Goal: Information Seeking & Learning: Find specific fact

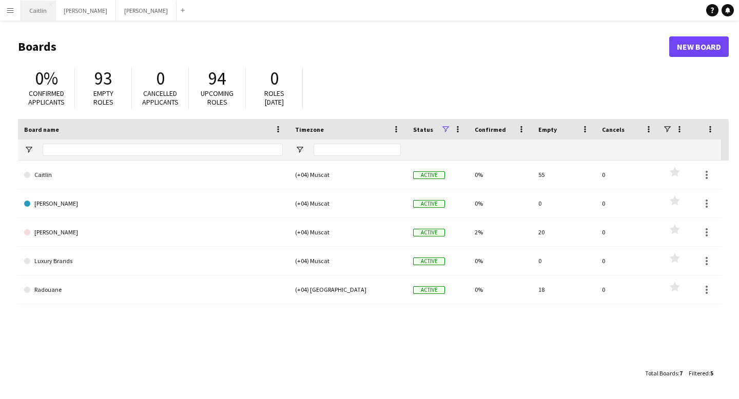
click at [36, 9] on button "[PERSON_NAME]" at bounding box center [38, 11] width 34 height 20
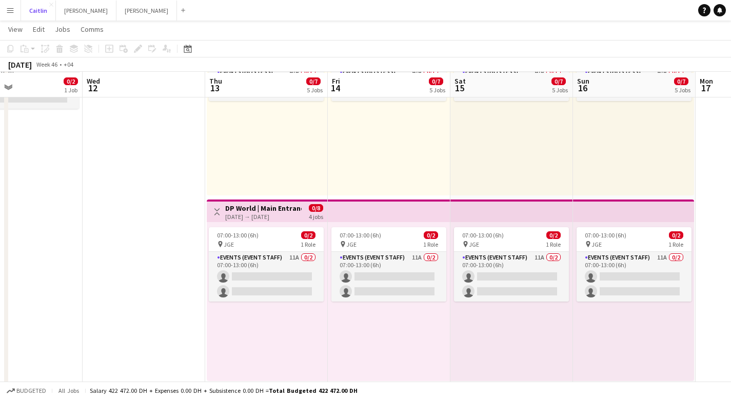
scroll to position [109, 0]
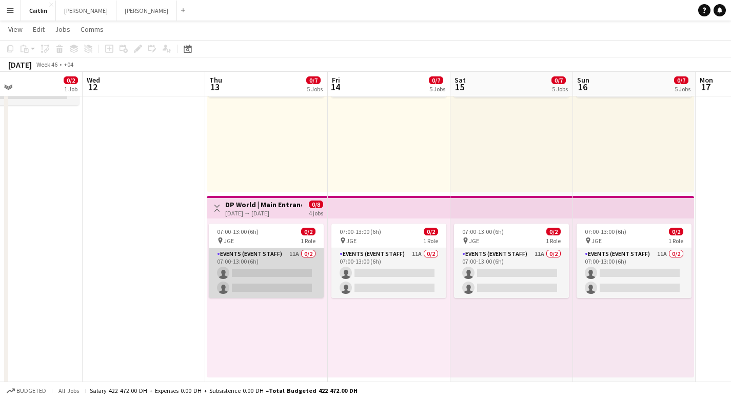
click at [256, 256] on app-card-role "Events (Event Staff) 11A 0/2 07:00-13:00 (6h) single-neutral-actions single-neu…" at bounding box center [266, 273] width 115 height 50
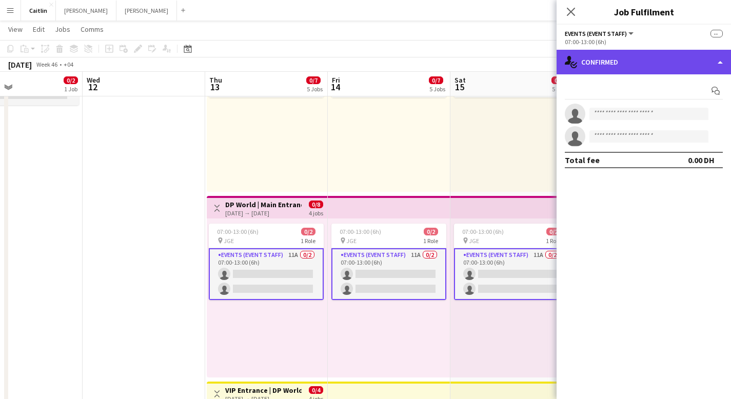
click at [678, 69] on div "single-neutral-actions-check-2 Confirmed" at bounding box center [644, 62] width 175 height 25
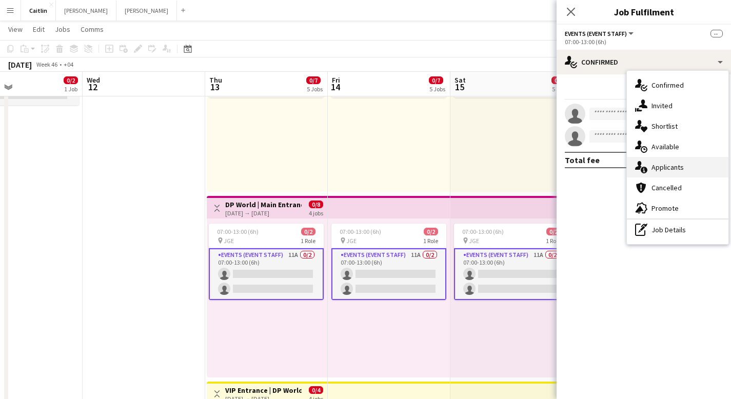
click at [676, 173] on div "single-neutral-actions-information Applicants" at bounding box center [678, 167] width 102 height 21
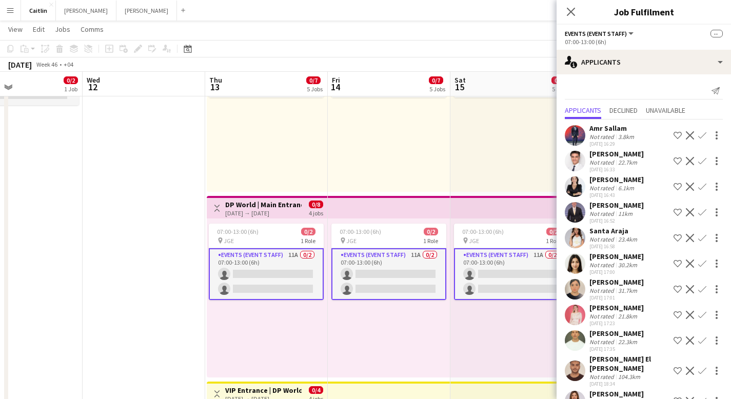
scroll to position [162, 0]
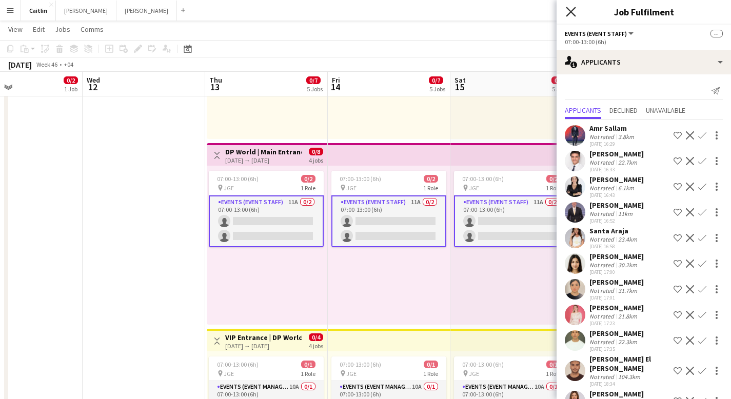
click at [573, 12] on icon "Close pop-in" at bounding box center [571, 12] width 10 height 10
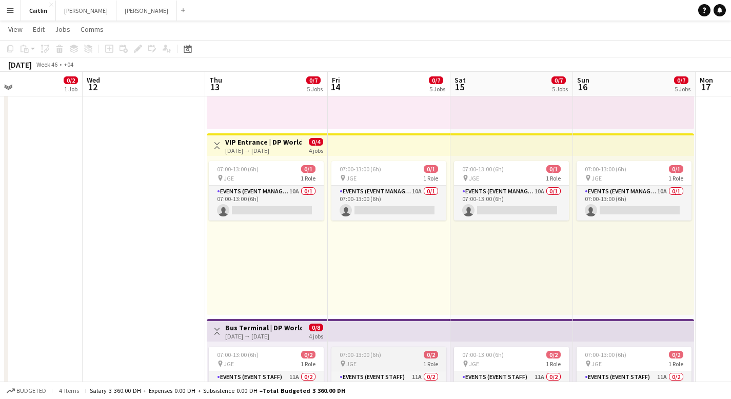
scroll to position [356, 0]
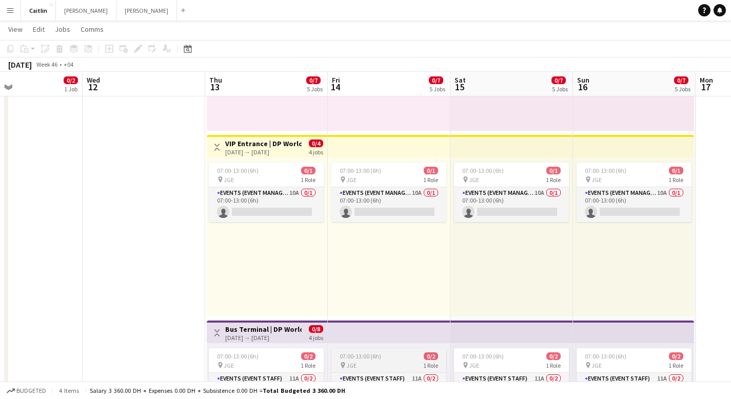
click at [368, 234] on div "07:00-13:00 (6h) 0/1 pin JGE 1 Role Events (Event Manager) 10A 0/1 07:00-13:00 …" at bounding box center [389, 237] width 123 height 159
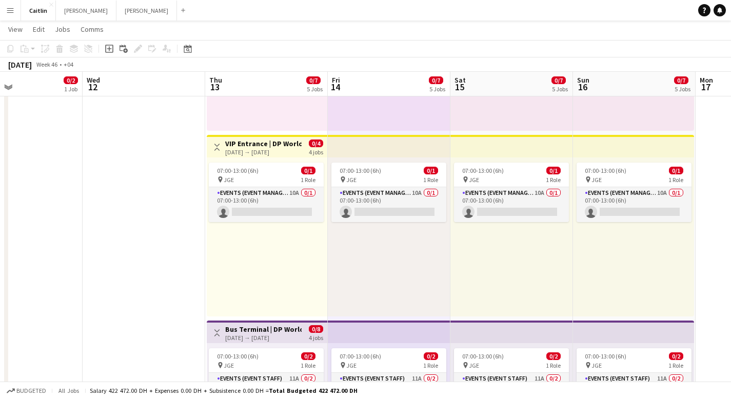
click at [316, 259] on div "07:00-13:00 (6h) 0/1 pin JGE 1 Role Events (Event Manager) 10A 0/1 07:00-13:00 …" at bounding box center [267, 237] width 121 height 159
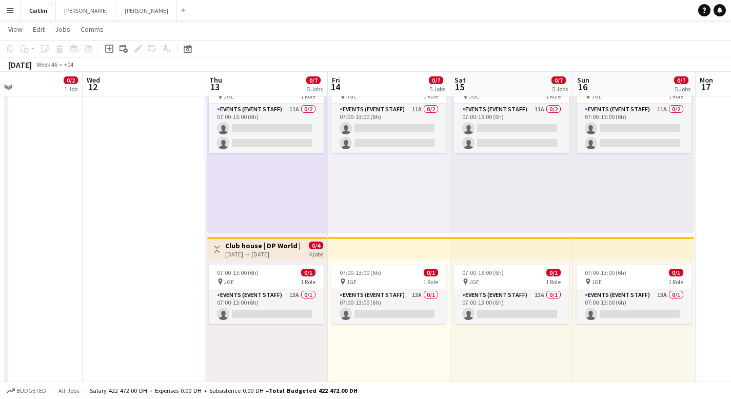
scroll to position [666, 0]
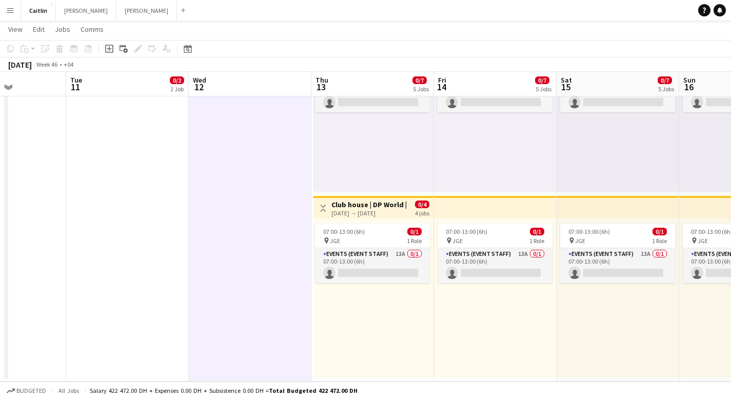
scroll to position [627, 0]
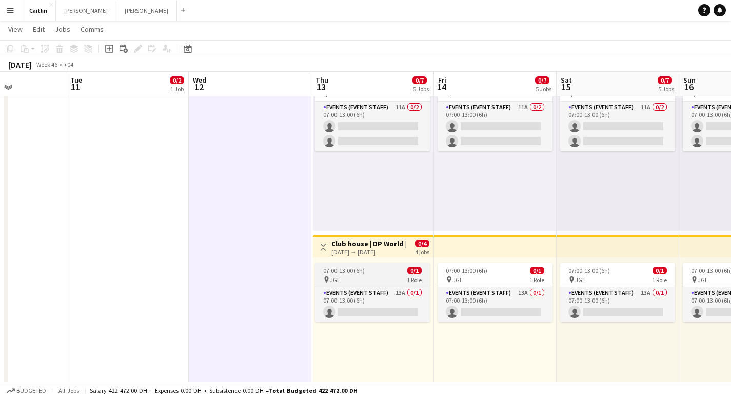
click at [372, 275] on app-job-card "07:00-13:00 (6h) 0/1 pin JGE 1 Role Events (Event Staff) 13A 0/1 07:00-13:00 (6…" at bounding box center [372, 293] width 115 height 60
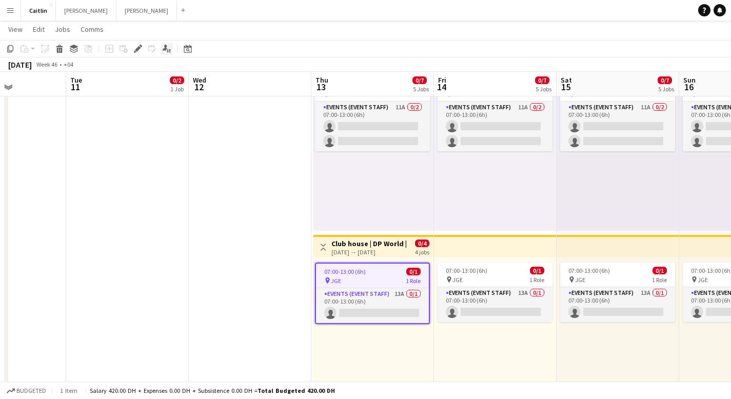
click at [170, 49] on icon "Applicants" at bounding box center [167, 49] width 8 height 8
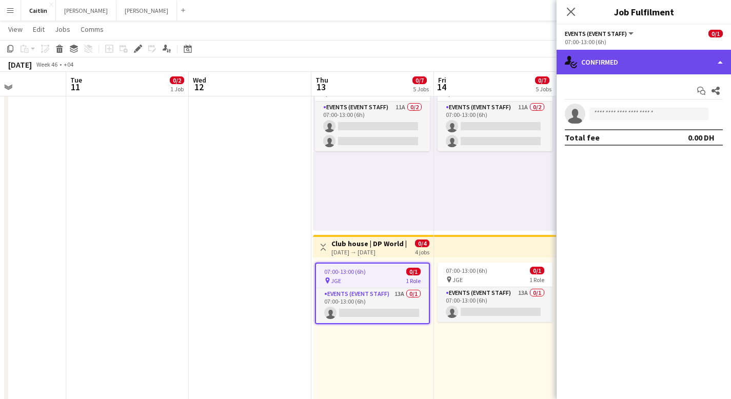
click at [624, 63] on div "single-neutral-actions-check-2 Confirmed" at bounding box center [644, 62] width 175 height 25
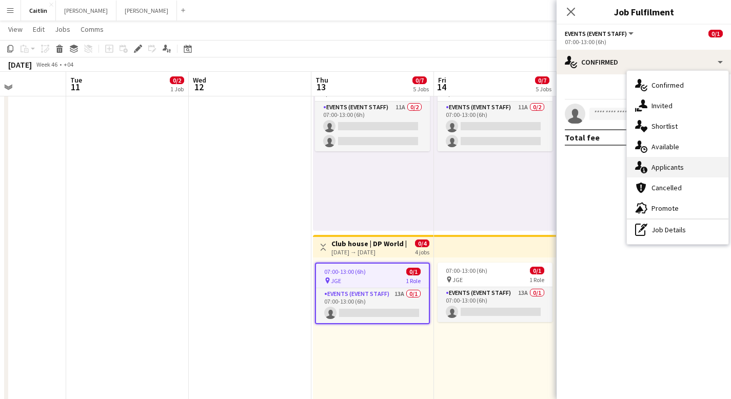
click at [667, 170] on span "Applicants" at bounding box center [668, 167] width 32 height 9
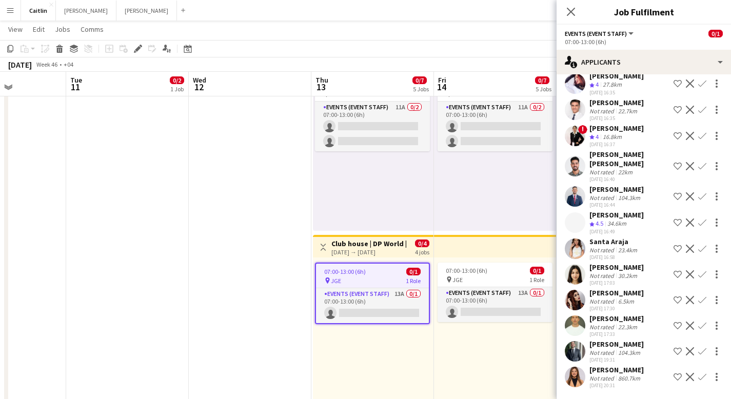
scroll to position [86, 0]
click at [6, 9] on button "Menu" at bounding box center [10, 10] width 21 height 21
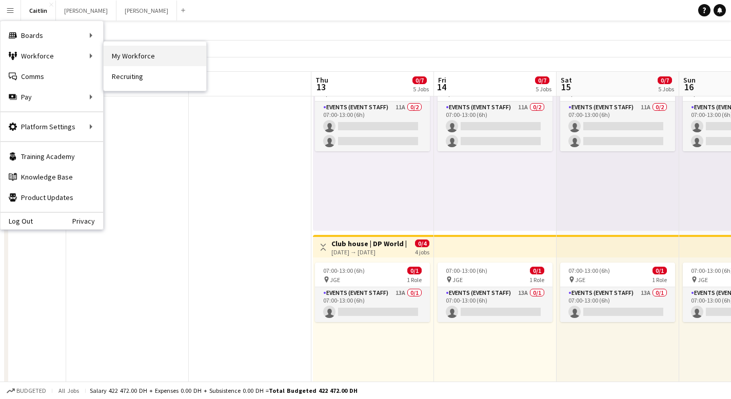
click at [138, 62] on link "My Workforce" at bounding box center [155, 56] width 103 height 21
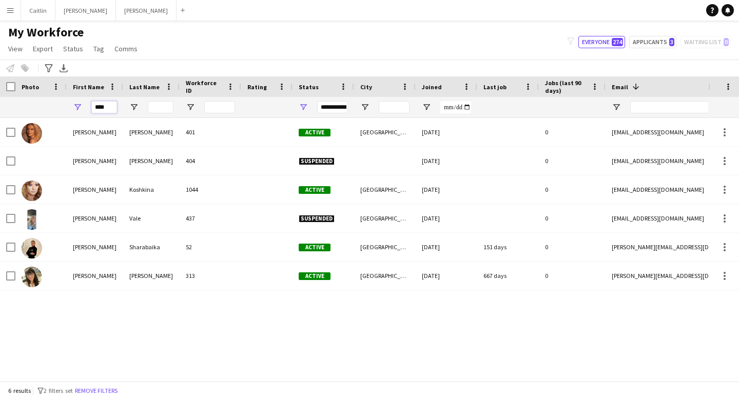
click at [110, 107] on input "****" at bounding box center [104, 107] width 26 height 12
drag, startPoint x: 103, startPoint y: 105, endPoint x: 76, endPoint y: 100, distance: 27.7
click at [76, 100] on div "****" at bounding box center [95, 107] width 56 height 21
type input "*"
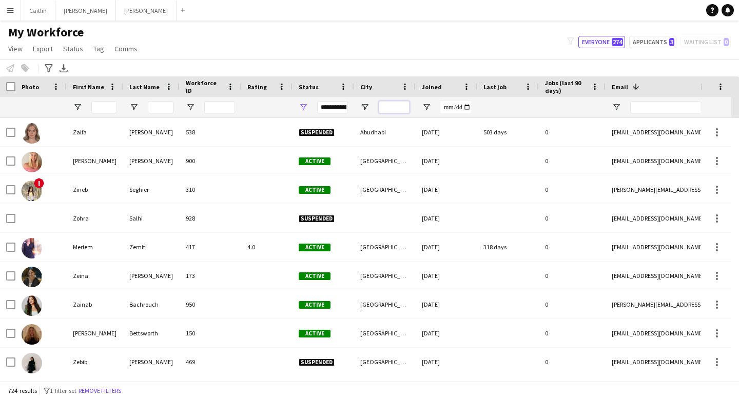
click at [390, 106] on input "City Filter Input" at bounding box center [394, 107] width 31 height 12
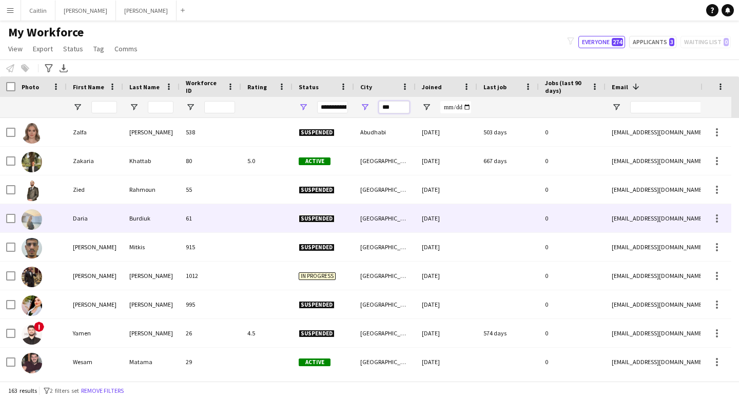
type input "***"
click at [181, 225] on div "61" at bounding box center [211, 218] width 62 height 28
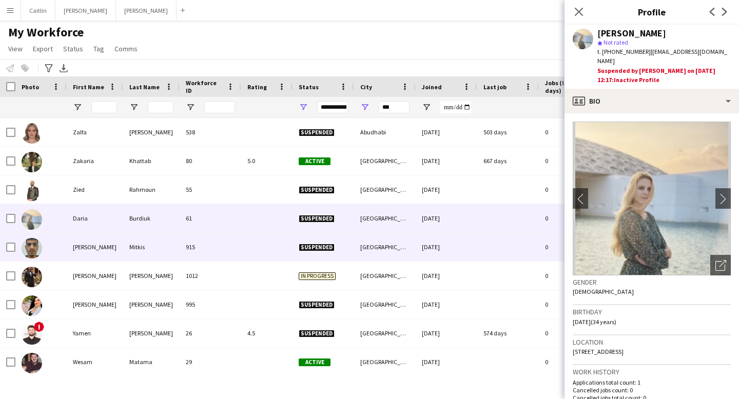
click at [158, 258] on div "Mitkis" at bounding box center [151, 247] width 56 height 28
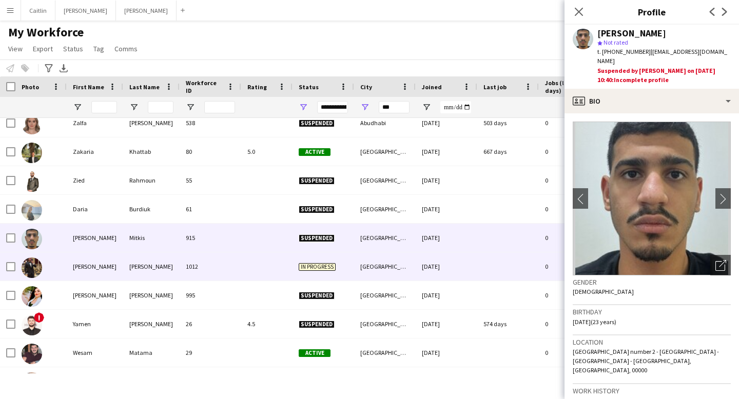
scroll to position [31, 0]
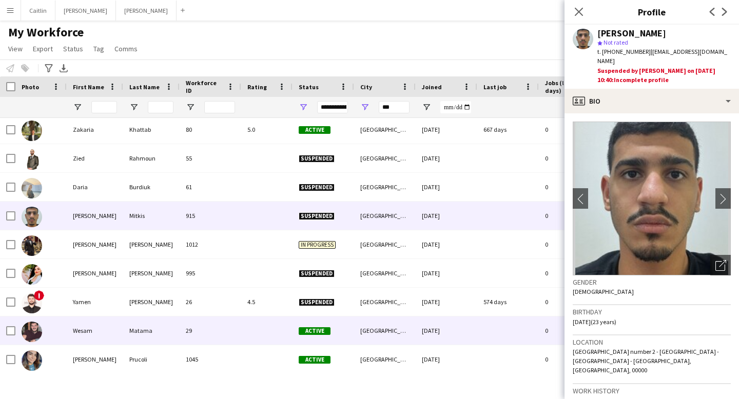
click at [152, 325] on div "Matama" at bounding box center [151, 331] width 56 height 28
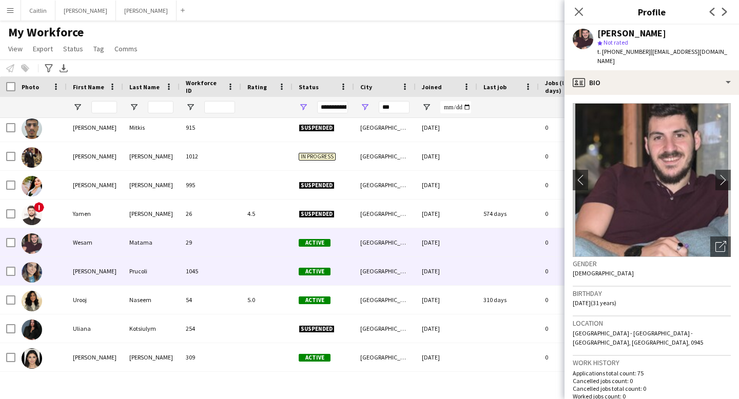
scroll to position [143, 0]
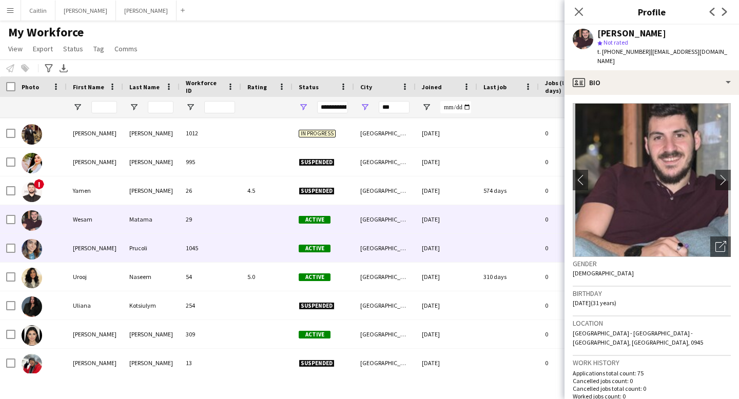
click at [151, 258] on div "Prucoli" at bounding box center [151, 248] width 56 height 28
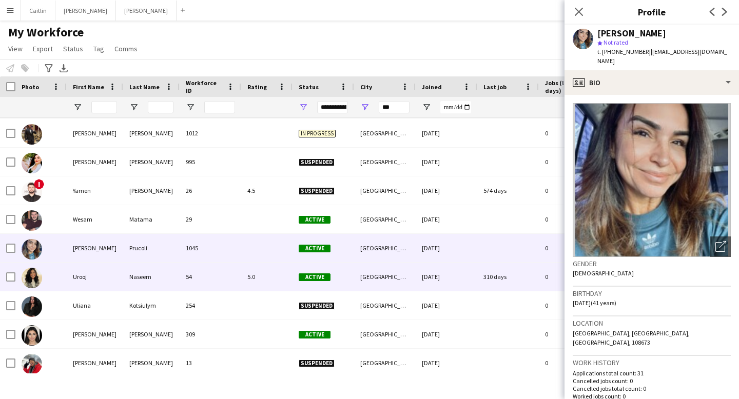
click at [156, 279] on div "Naseem" at bounding box center [151, 277] width 56 height 28
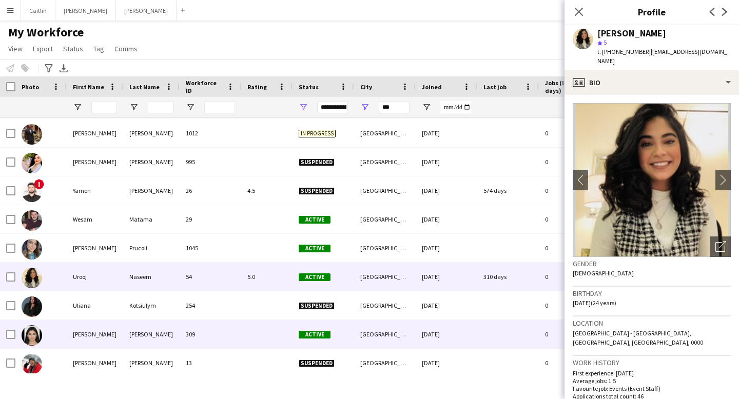
scroll to position [159, 0]
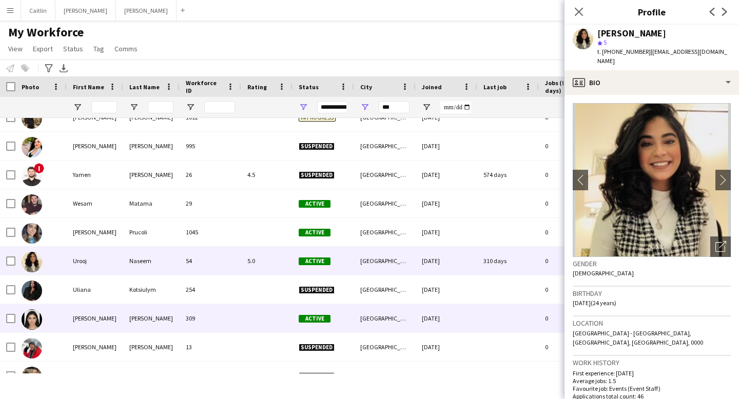
click at [148, 314] on div "[PERSON_NAME]" at bounding box center [151, 318] width 56 height 28
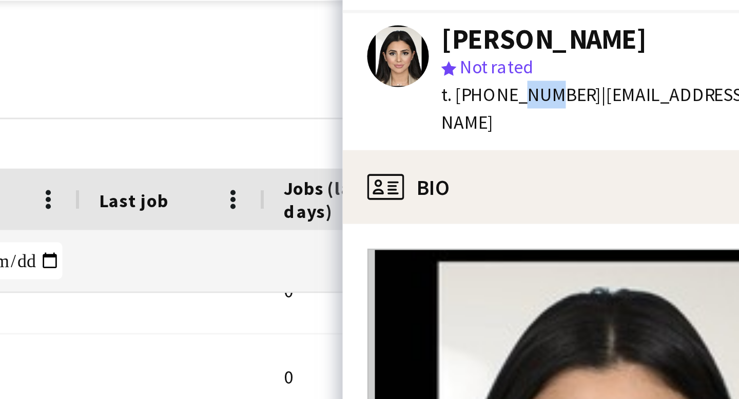
drag, startPoint x: 621, startPoint y: 52, endPoint x: 629, endPoint y: 52, distance: 8.2
click at [629, 52] on span "t. [PHONE_NUMBER]" at bounding box center [623, 52] width 53 height 8
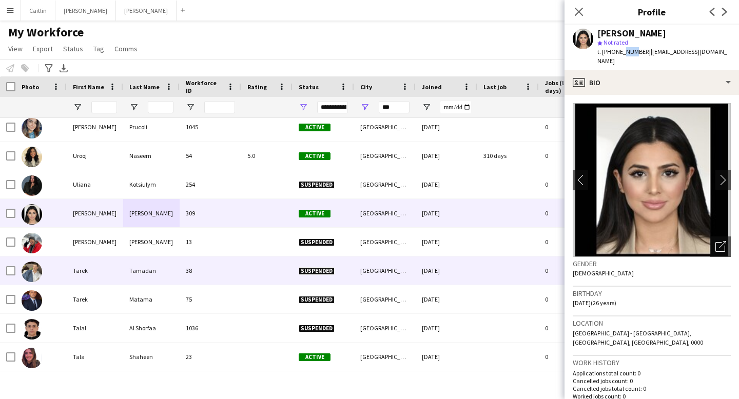
scroll to position [264, 0]
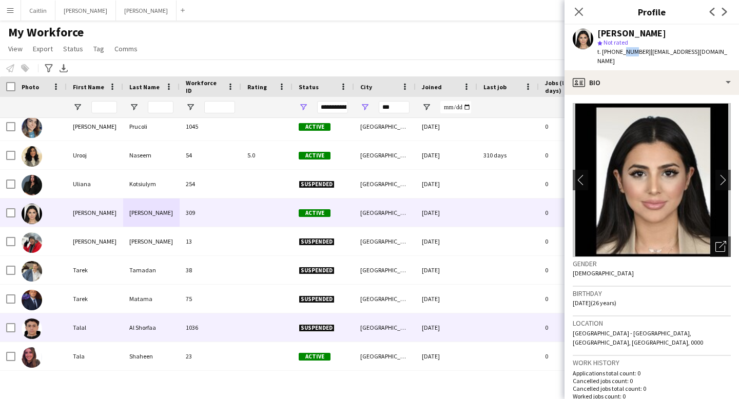
click at [281, 337] on div at bounding box center [266, 328] width 51 height 28
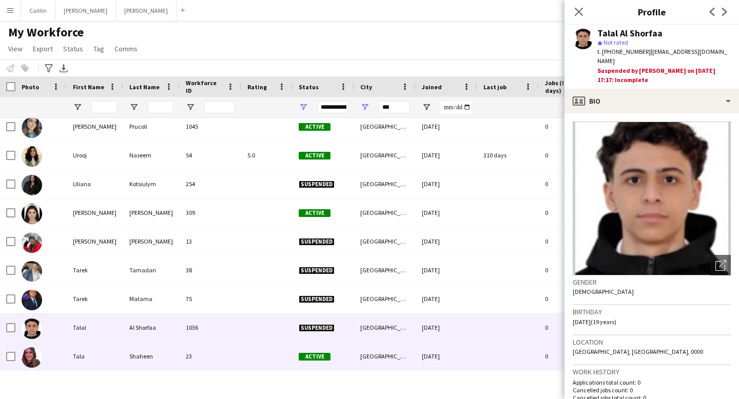
click at [255, 354] on div at bounding box center [266, 356] width 51 height 28
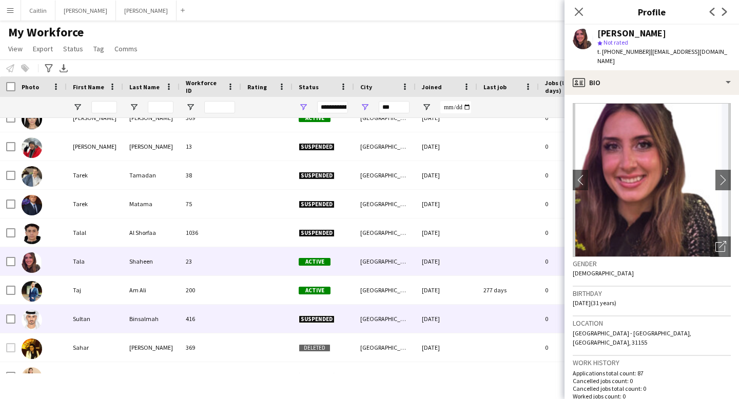
scroll to position [359, 0]
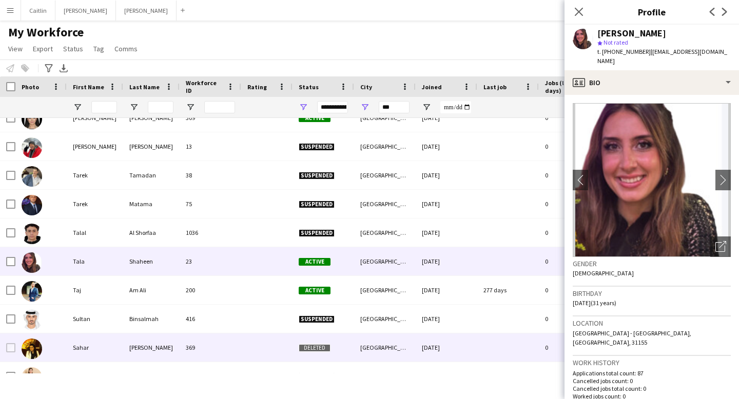
click at [242, 340] on div at bounding box center [266, 348] width 51 height 28
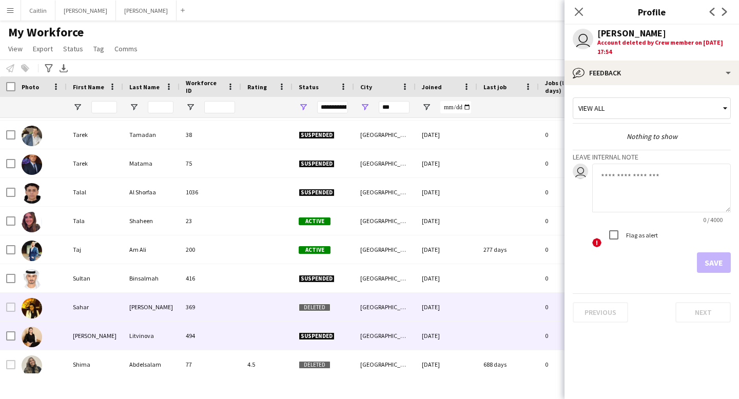
scroll to position [398, 0]
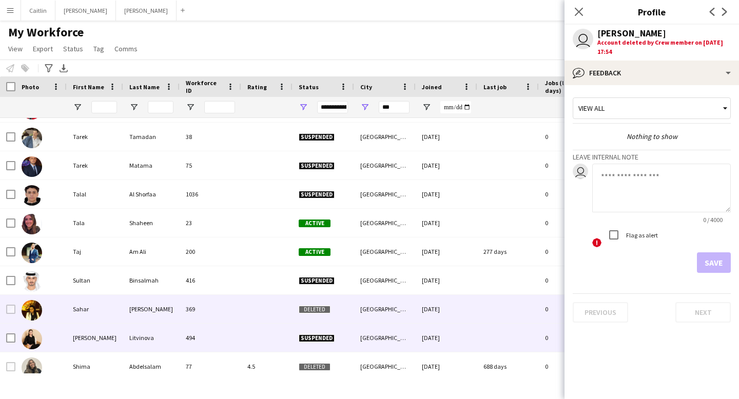
click at [161, 334] on div "Litvinova" at bounding box center [151, 338] width 56 height 28
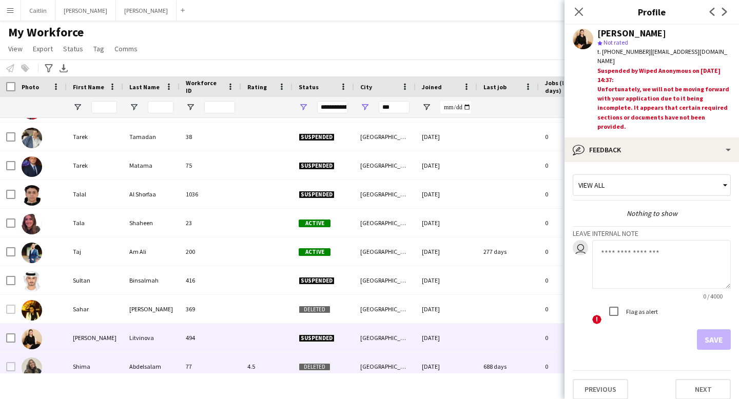
click at [178, 354] on div "Abdelsalam" at bounding box center [151, 367] width 56 height 28
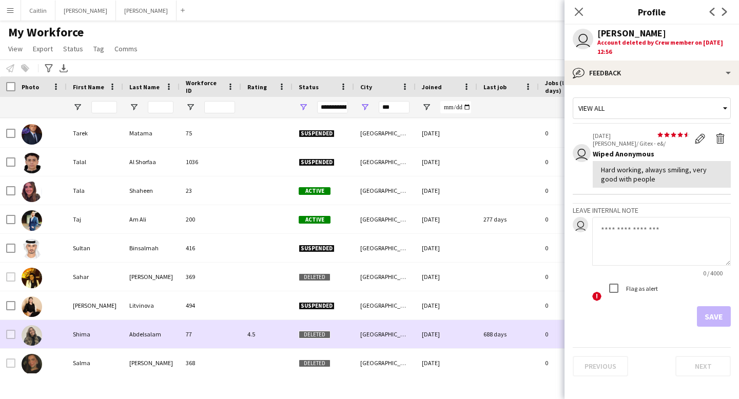
scroll to position [440, 0]
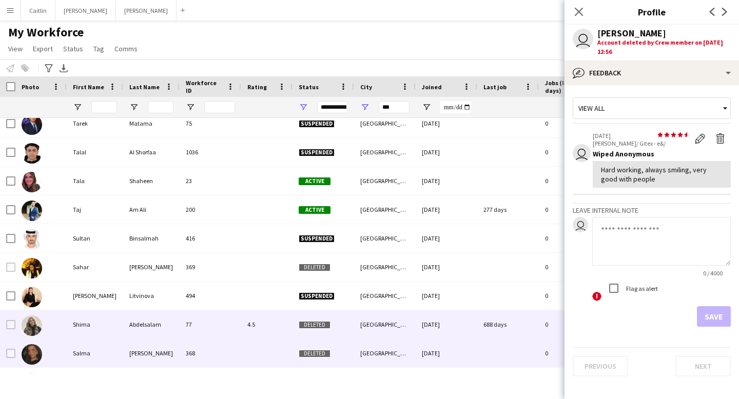
click at [190, 342] on div "368" at bounding box center [211, 353] width 62 height 28
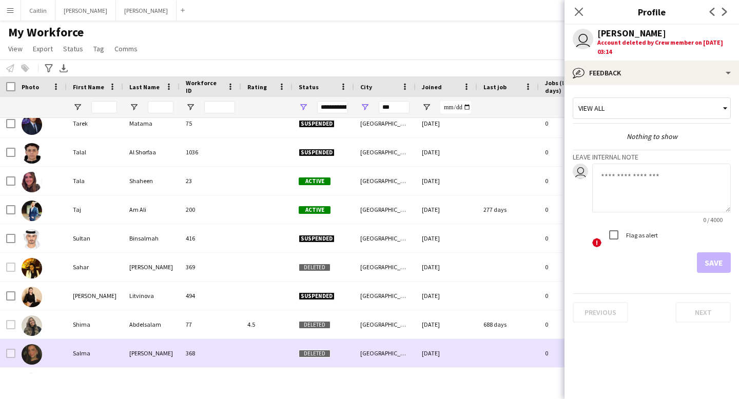
scroll to position [0, 0]
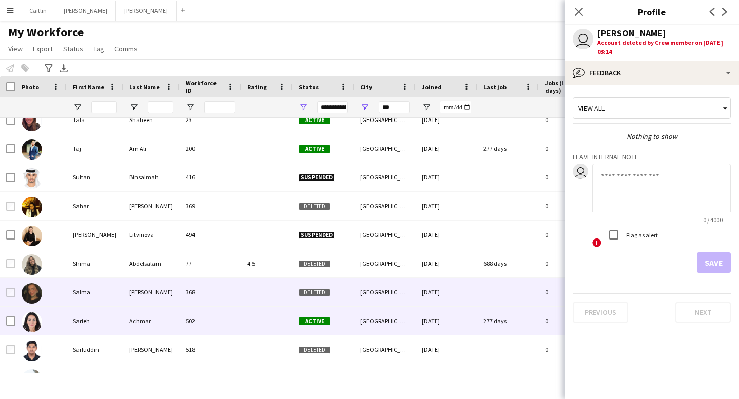
click at [190, 325] on div "502" at bounding box center [211, 321] width 62 height 28
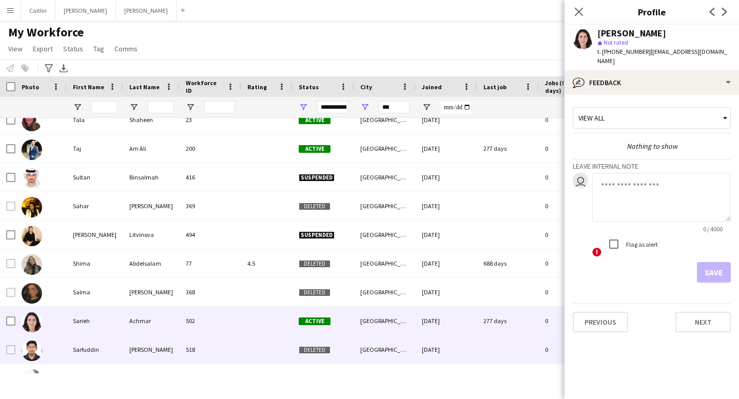
click at [185, 350] on div "518" at bounding box center [211, 350] width 62 height 28
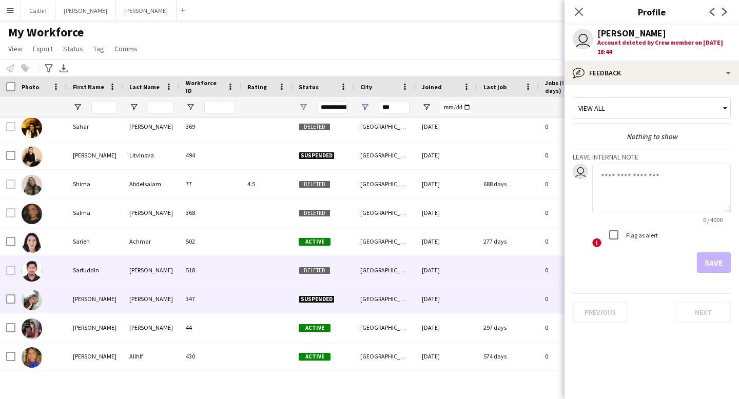
click at [95, 291] on div "[PERSON_NAME]" at bounding box center [95, 299] width 56 height 28
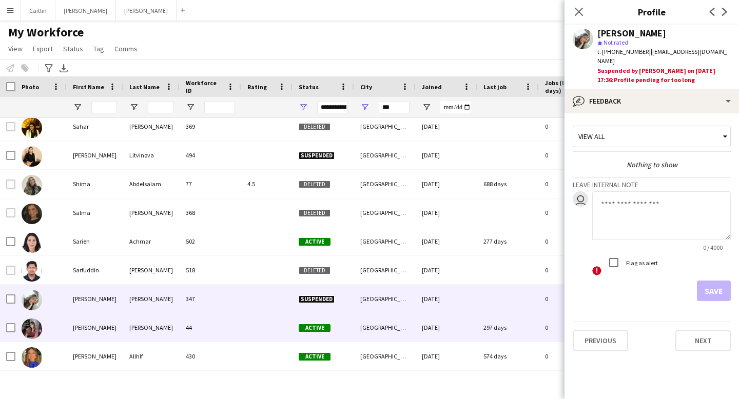
click at [167, 319] on div "[PERSON_NAME]" at bounding box center [151, 328] width 56 height 28
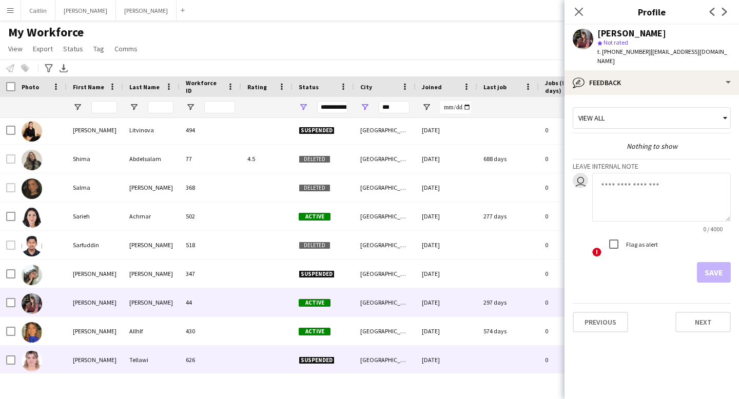
click at [158, 361] on div "Tellawi" at bounding box center [151, 360] width 56 height 28
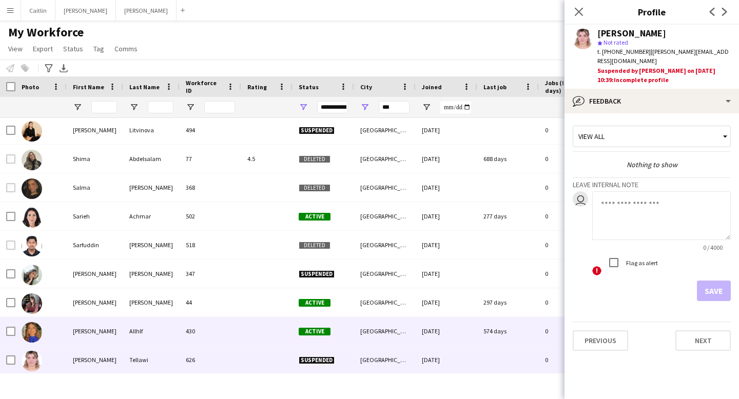
click at [196, 338] on div "430" at bounding box center [211, 331] width 62 height 28
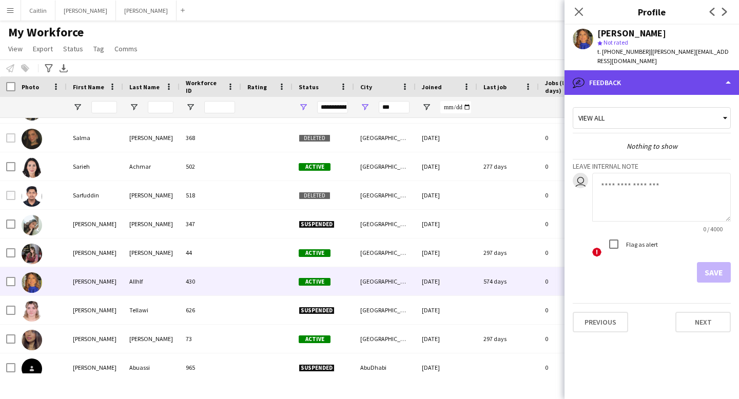
click at [614, 75] on div "bubble-pencil Feedback" at bounding box center [652, 82] width 175 height 25
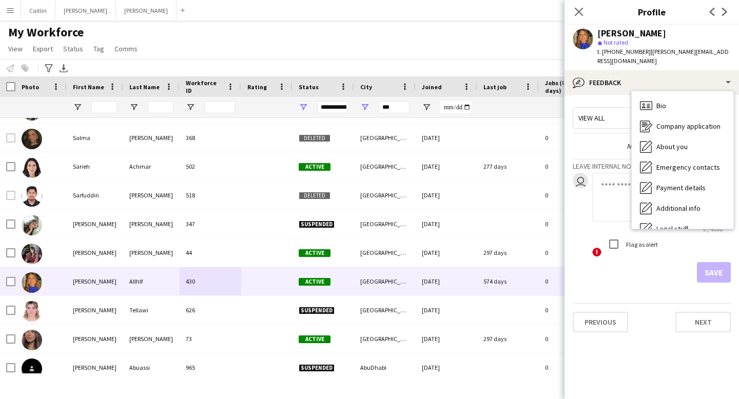
click at [602, 113] on span "View all" at bounding box center [591, 117] width 26 height 9
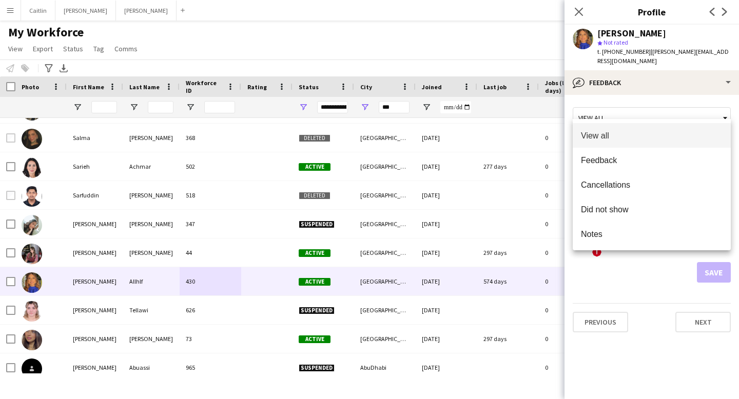
click at [603, 95] on div at bounding box center [369, 199] width 739 height 399
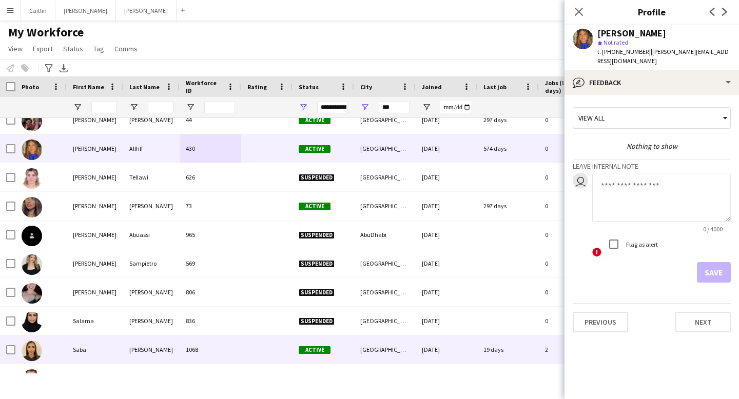
click at [176, 354] on div "[PERSON_NAME]" at bounding box center [151, 350] width 56 height 28
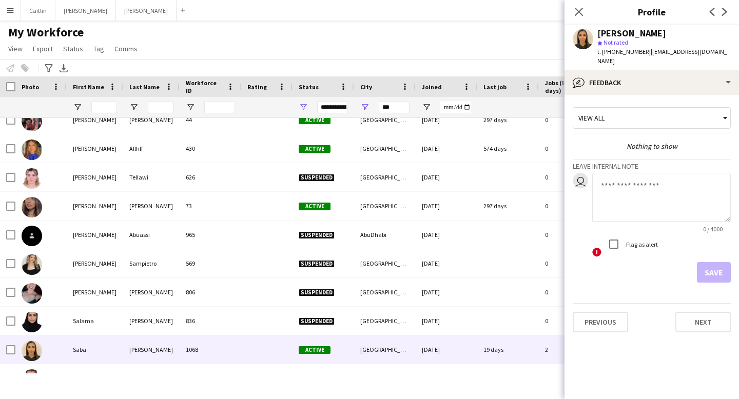
click at [635, 35] on div "[PERSON_NAME]" at bounding box center [631, 33] width 69 height 9
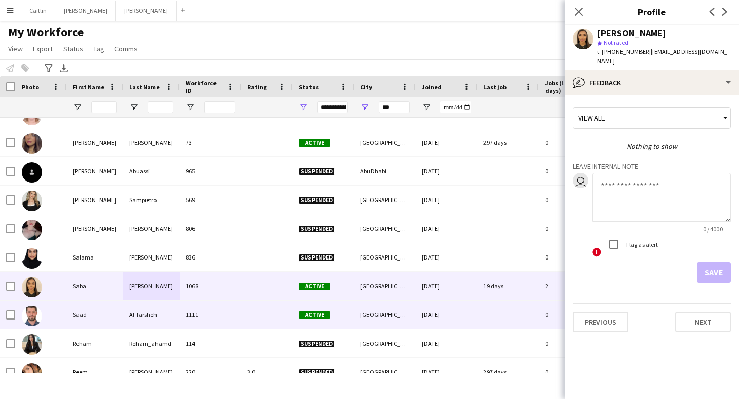
scroll to position [852, 0]
click at [267, 315] on div at bounding box center [266, 315] width 51 height 28
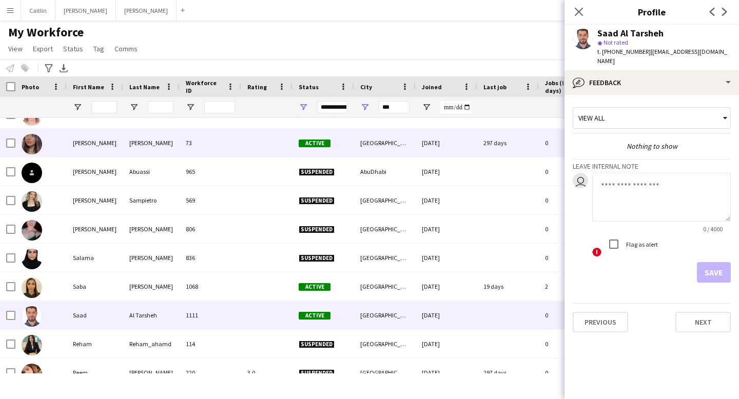
scroll to position [879, 0]
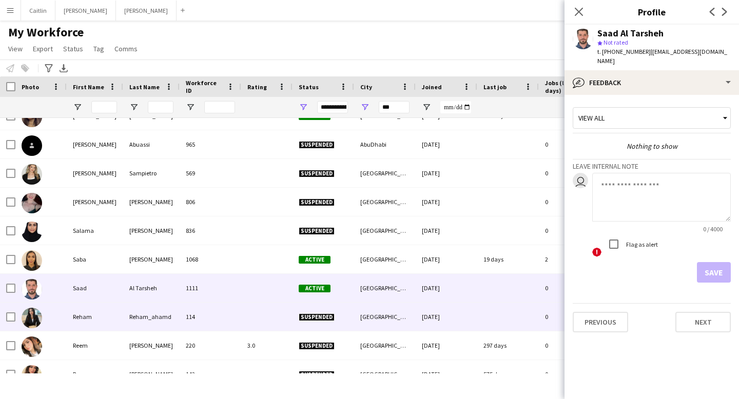
click at [246, 305] on div at bounding box center [266, 317] width 51 height 28
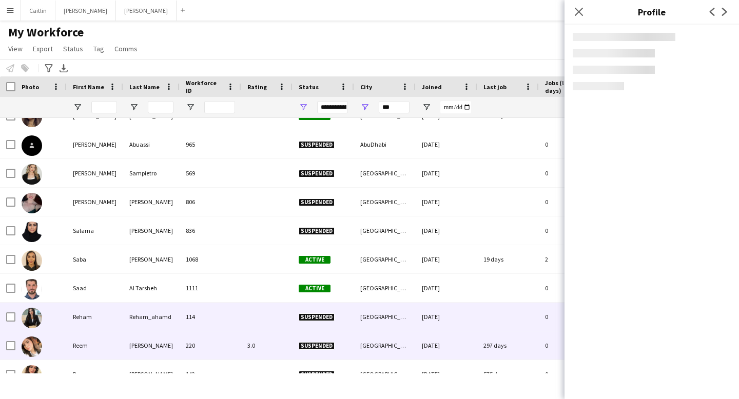
click at [242, 335] on div "3.0" at bounding box center [266, 346] width 51 height 28
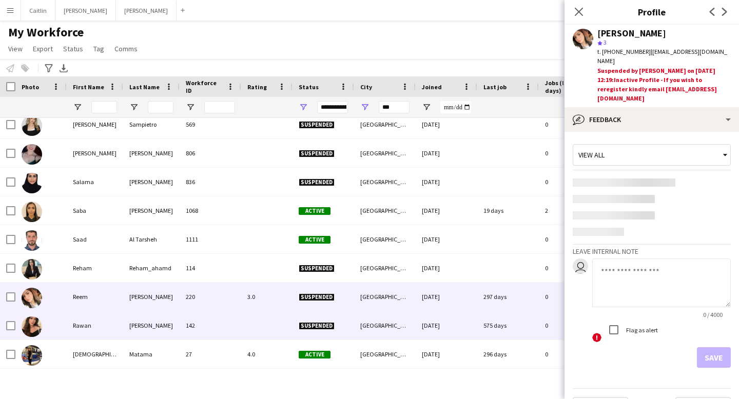
scroll to position [931, 0]
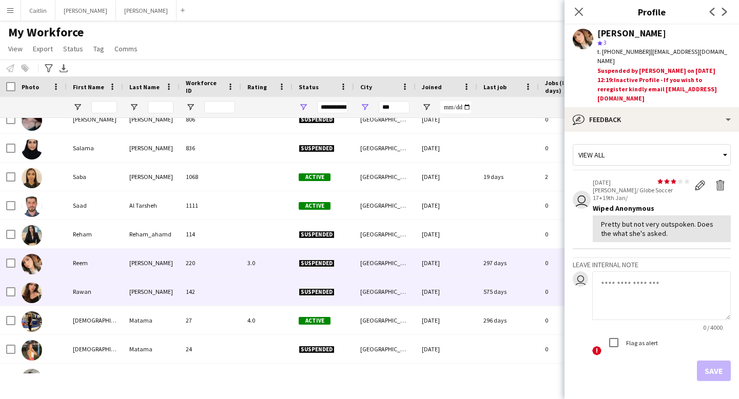
click at [220, 290] on div "142" at bounding box center [211, 292] width 62 height 28
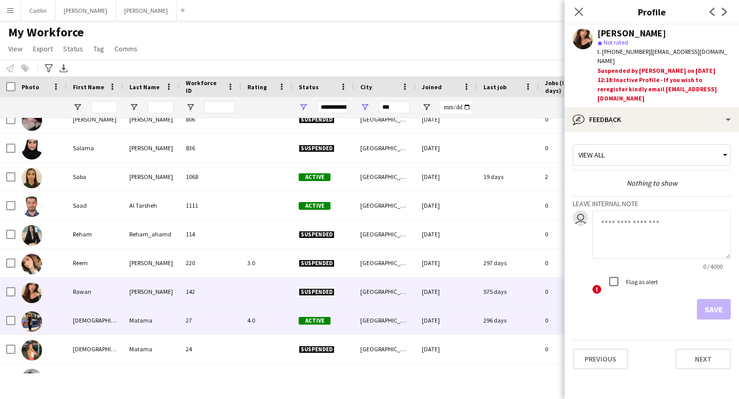
click at [215, 319] on div "27" at bounding box center [211, 320] width 62 height 28
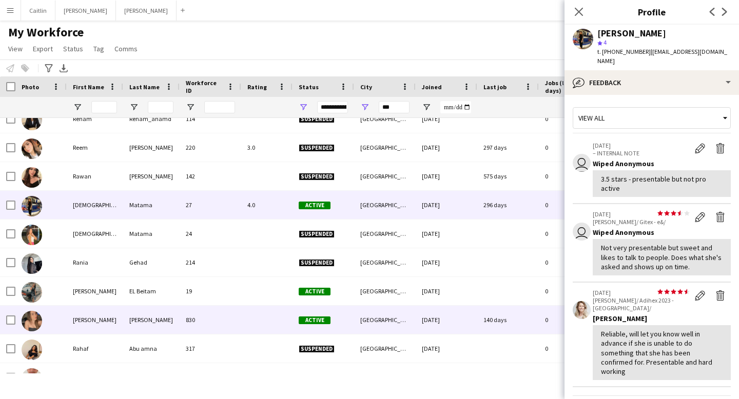
click at [217, 312] on div "830" at bounding box center [211, 320] width 62 height 28
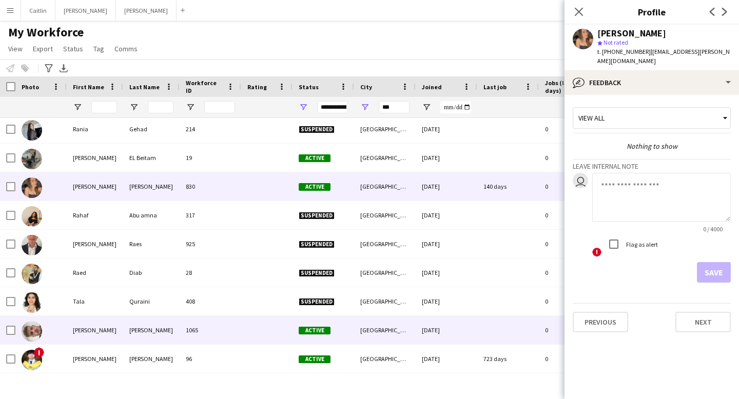
click at [221, 337] on div "1065" at bounding box center [211, 330] width 62 height 28
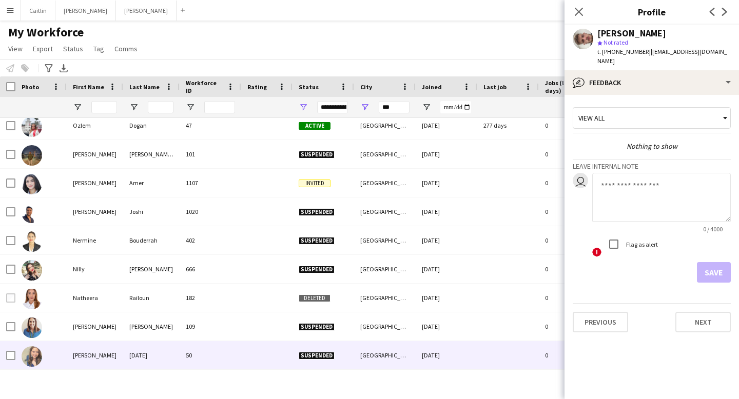
scroll to position [1476, 0]
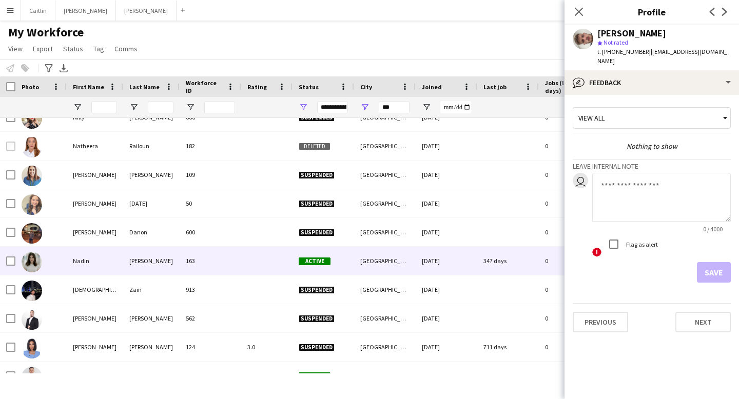
click at [182, 270] on div "163" at bounding box center [211, 261] width 62 height 28
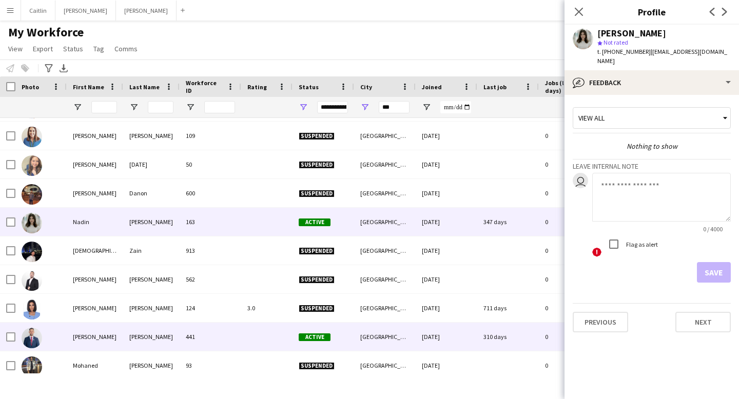
click at [163, 334] on div "[PERSON_NAME]" at bounding box center [151, 337] width 56 height 28
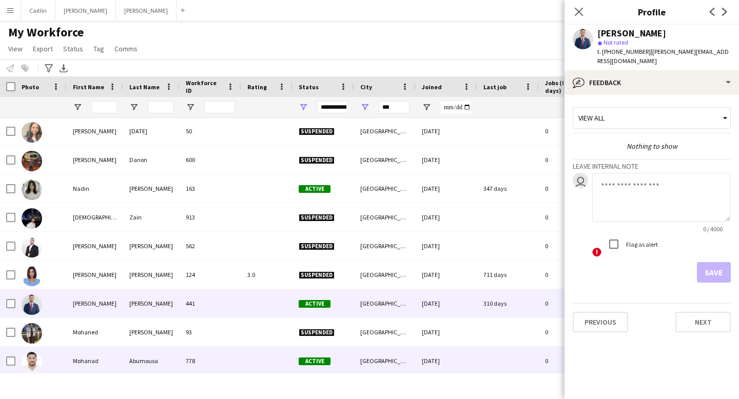
click at [156, 356] on div "Abumousa" at bounding box center [151, 361] width 56 height 28
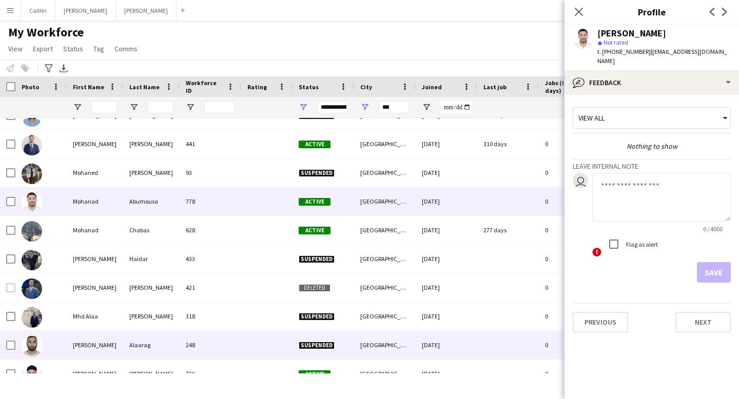
scroll to position [1944, 0]
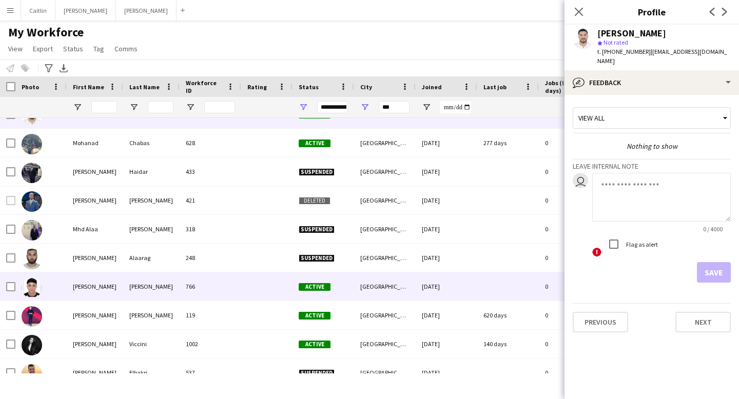
click at [125, 290] on div "[PERSON_NAME]" at bounding box center [151, 287] width 56 height 28
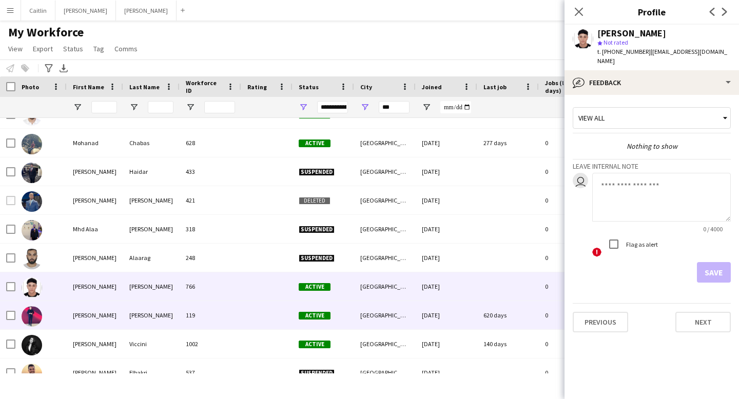
click at [128, 305] on div "[PERSON_NAME]" at bounding box center [151, 315] width 56 height 28
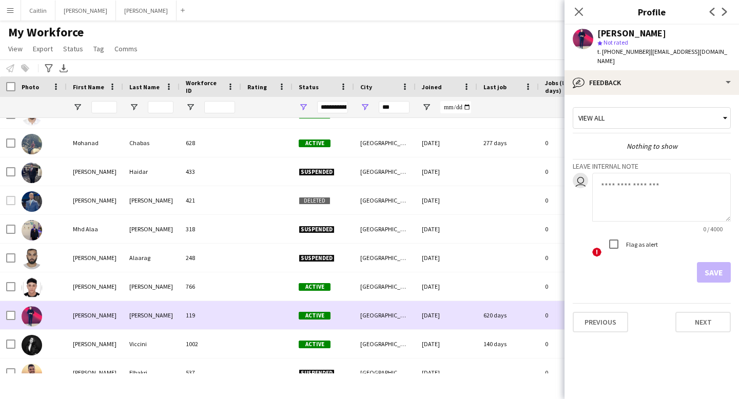
click at [127, 308] on div "[PERSON_NAME]" at bounding box center [151, 315] width 56 height 28
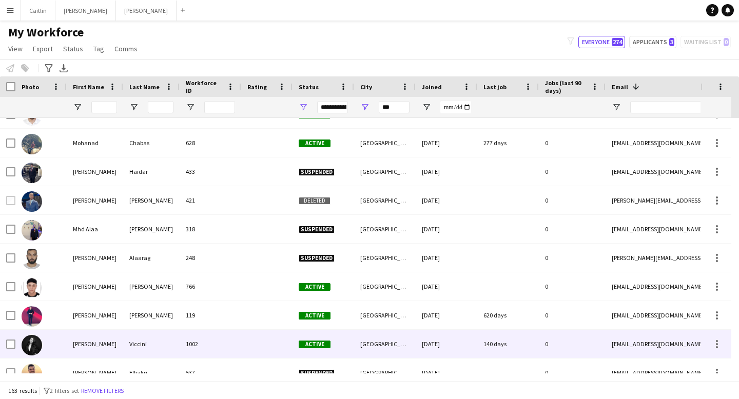
click at [122, 331] on div "[PERSON_NAME]" at bounding box center [95, 344] width 56 height 28
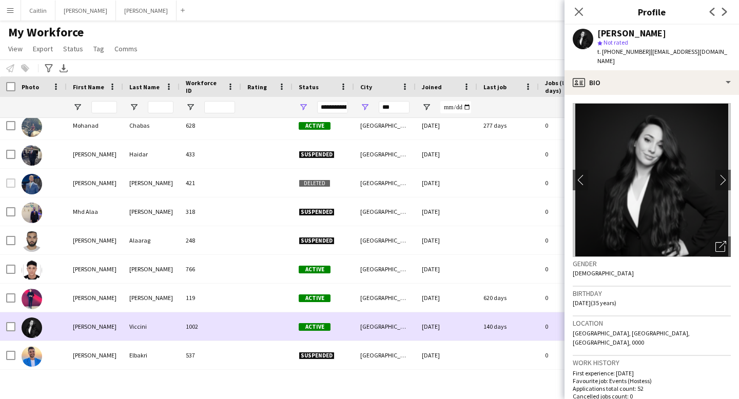
scroll to position [1976, 0]
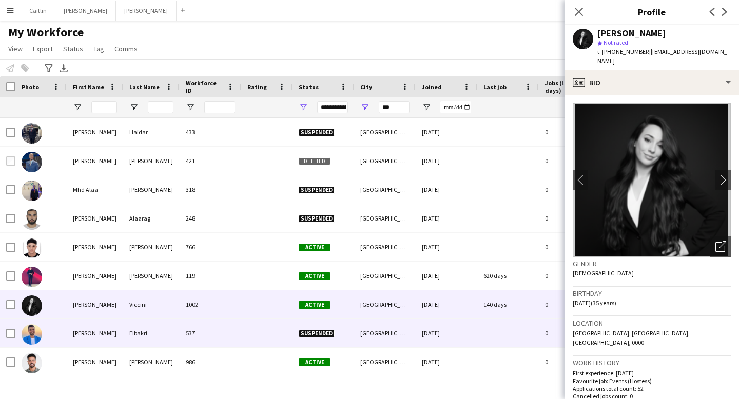
click at [122, 331] on div "[PERSON_NAME]" at bounding box center [95, 333] width 56 height 28
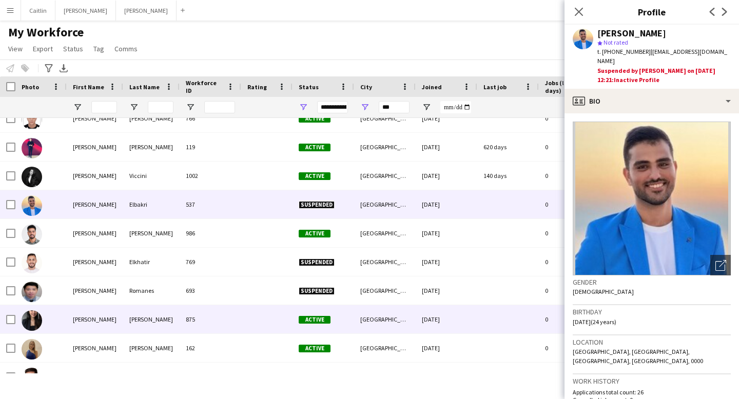
scroll to position [2114, 0]
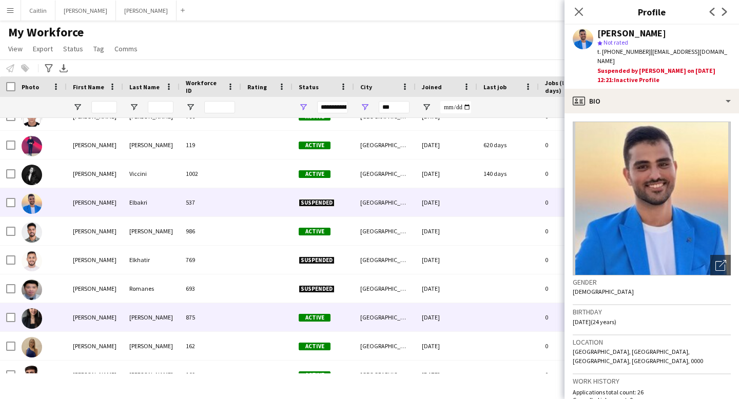
click at [122, 331] on div "[PERSON_NAME]" at bounding box center [95, 317] width 56 height 28
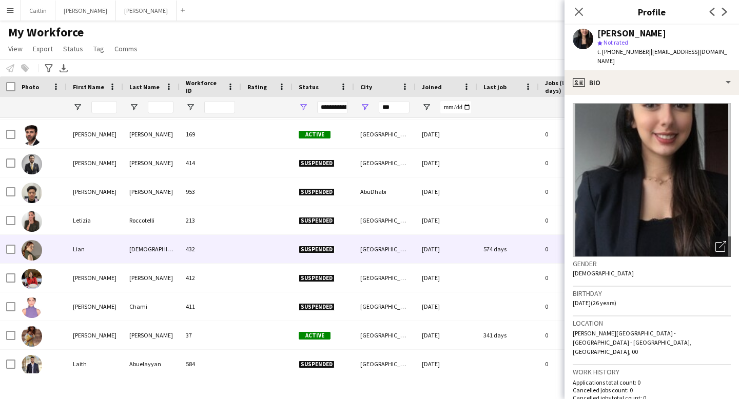
scroll to position [2364, 0]
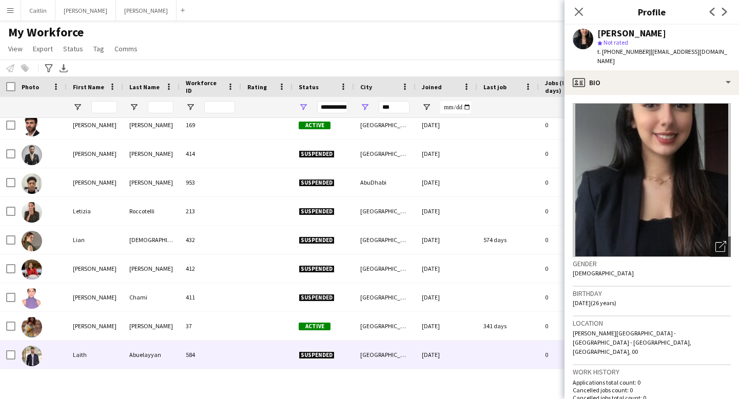
click at [214, 355] on div "584" at bounding box center [211, 355] width 62 height 28
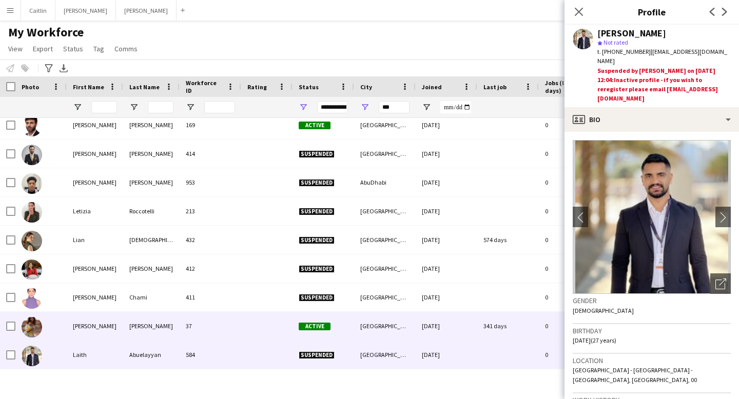
click at [215, 333] on div "37" at bounding box center [211, 326] width 62 height 28
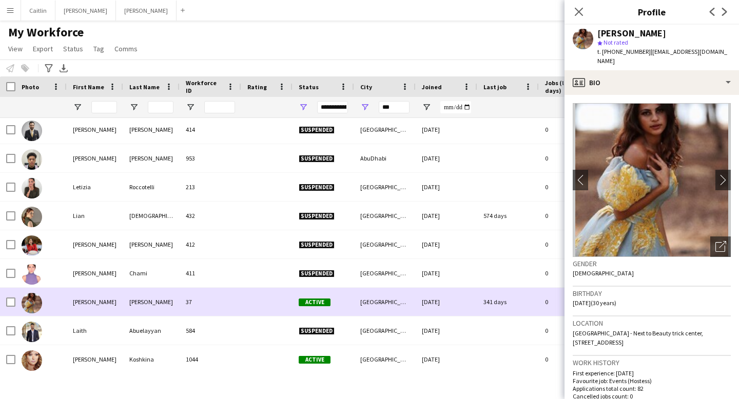
scroll to position [2471, 0]
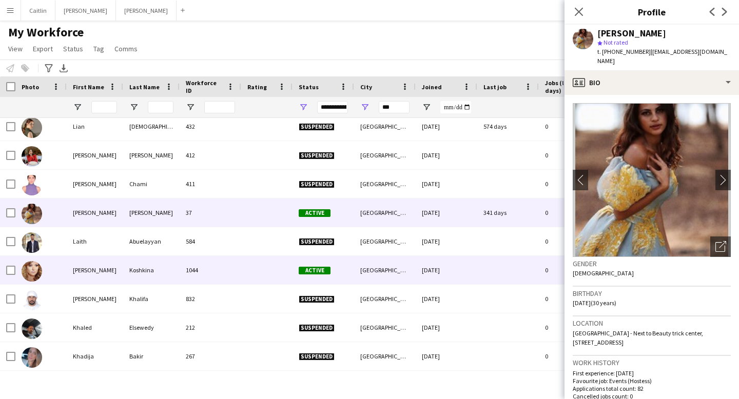
click at [183, 270] on div "1044" at bounding box center [211, 270] width 62 height 28
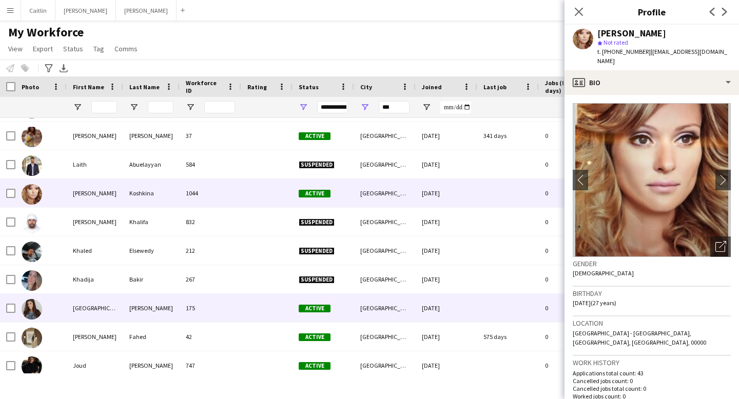
click at [194, 314] on div "175" at bounding box center [211, 308] width 62 height 28
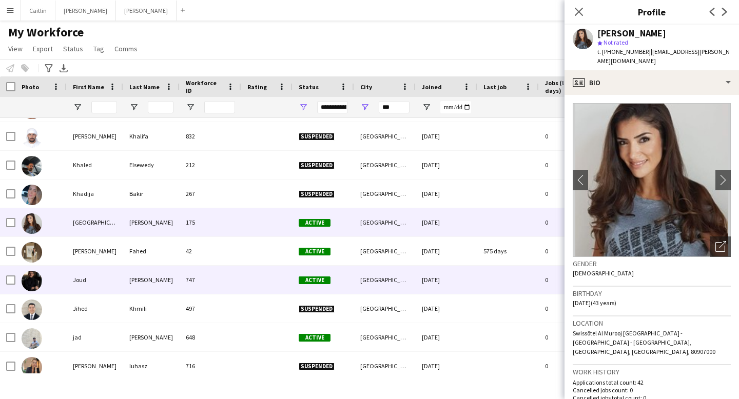
click at [199, 276] on div "747" at bounding box center [211, 280] width 62 height 28
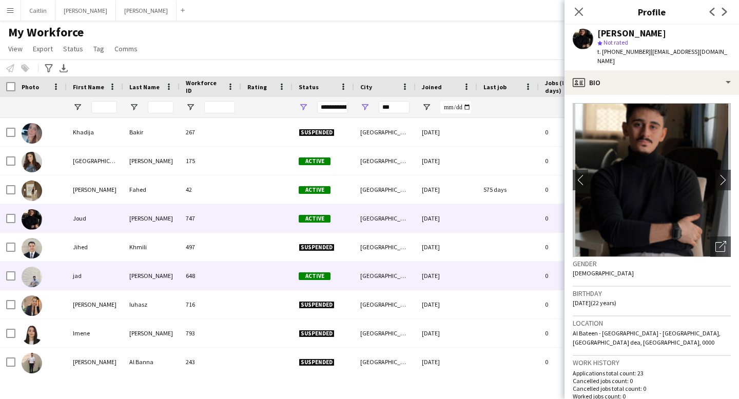
click at [132, 283] on div "[PERSON_NAME]" at bounding box center [151, 276] width 56 height 28
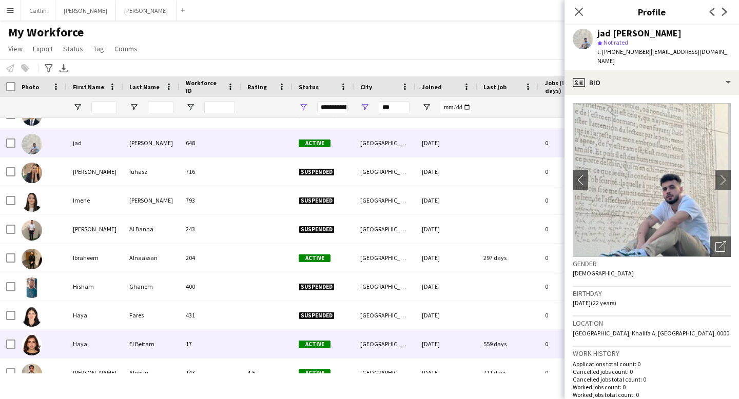
click at [101, 335] on div "Haya" at bounding box center [95, 344] width 56 height 28
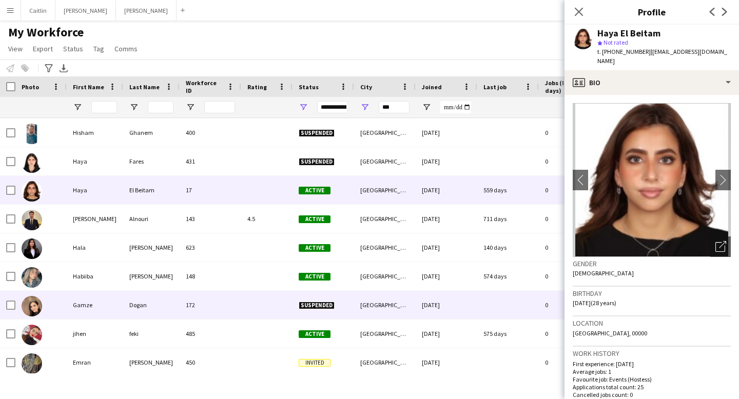
scroll to position [2989, 0]
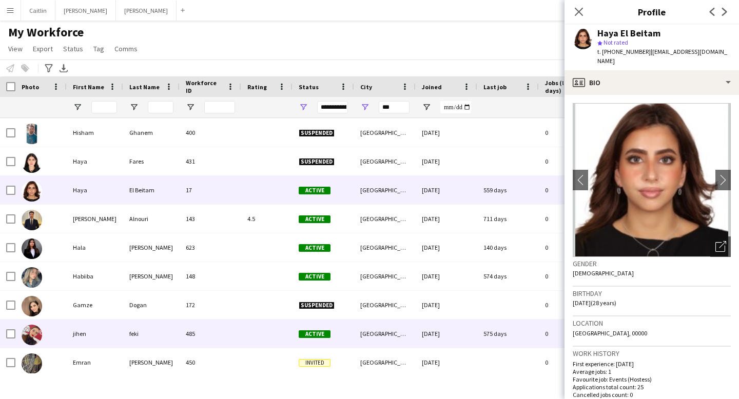
click at [170, 324] on div "feki" at bounding box center [151, 334] width 56 height 28
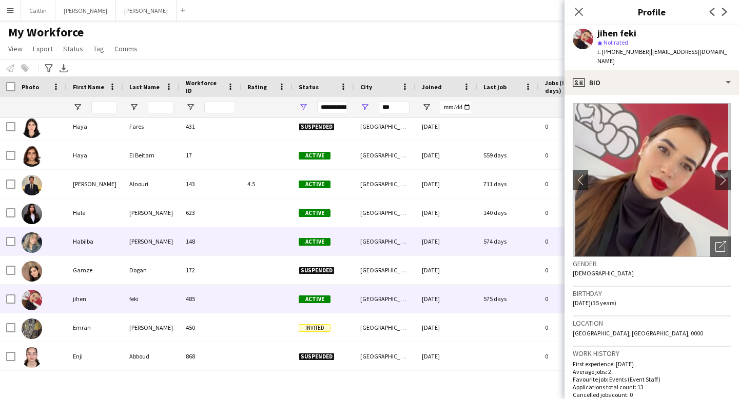
scroll to position [3041, 0]
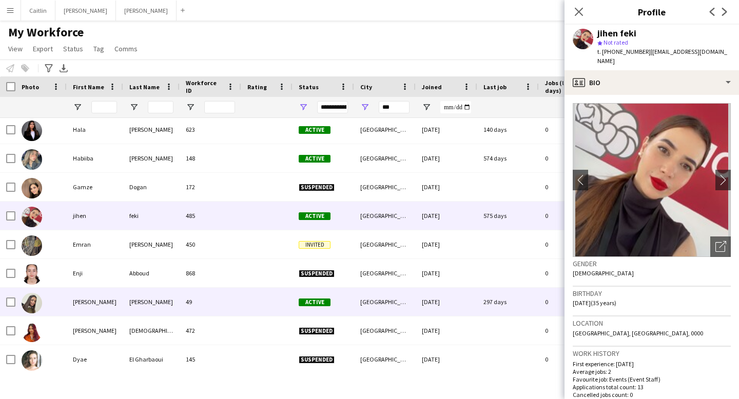
click at [93, 304] on div "[PERSON_NAME]" at bounding box center [95, 302] width 56 height 28
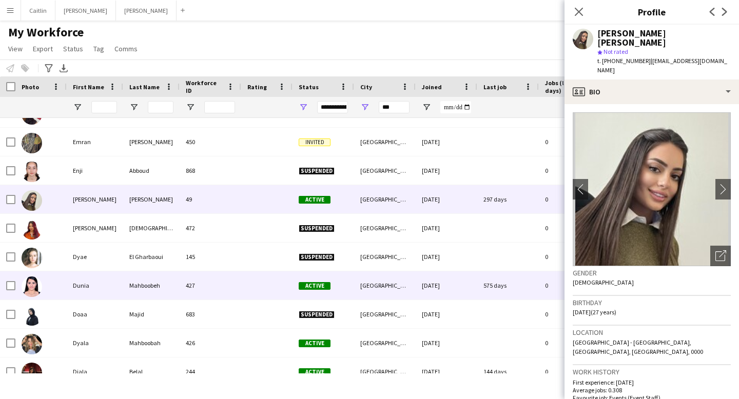
click at [104, 280] on div "Dunia" at bounding box center [95, 286] width 56 height 28
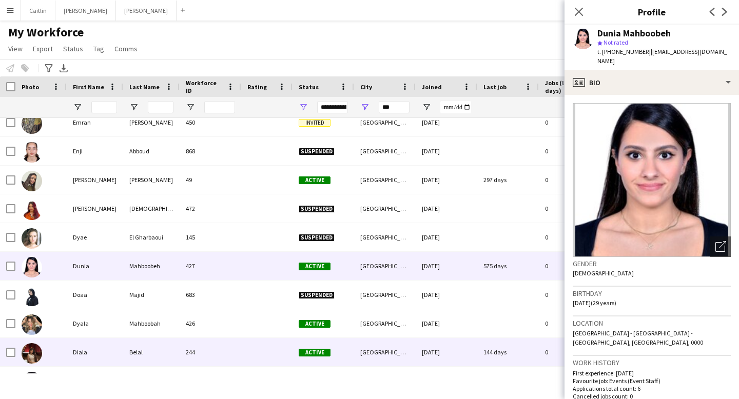
click at [100, 361] on div "Diala" at bounding box center [95, 352] width 56 height 28
